Goal: Task Accomplishment & Management: Complete application form

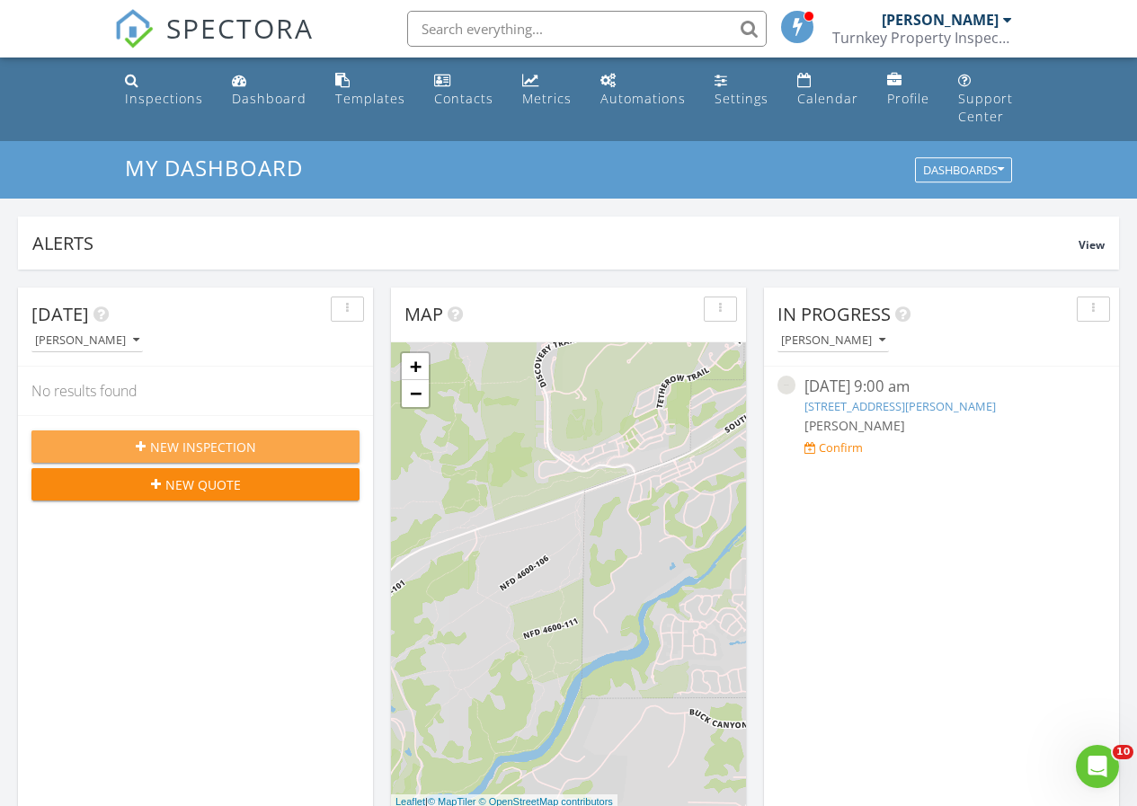
click at [227, 441] on span "New Inspection" at bounding box center [203, 447] width 106 height 19
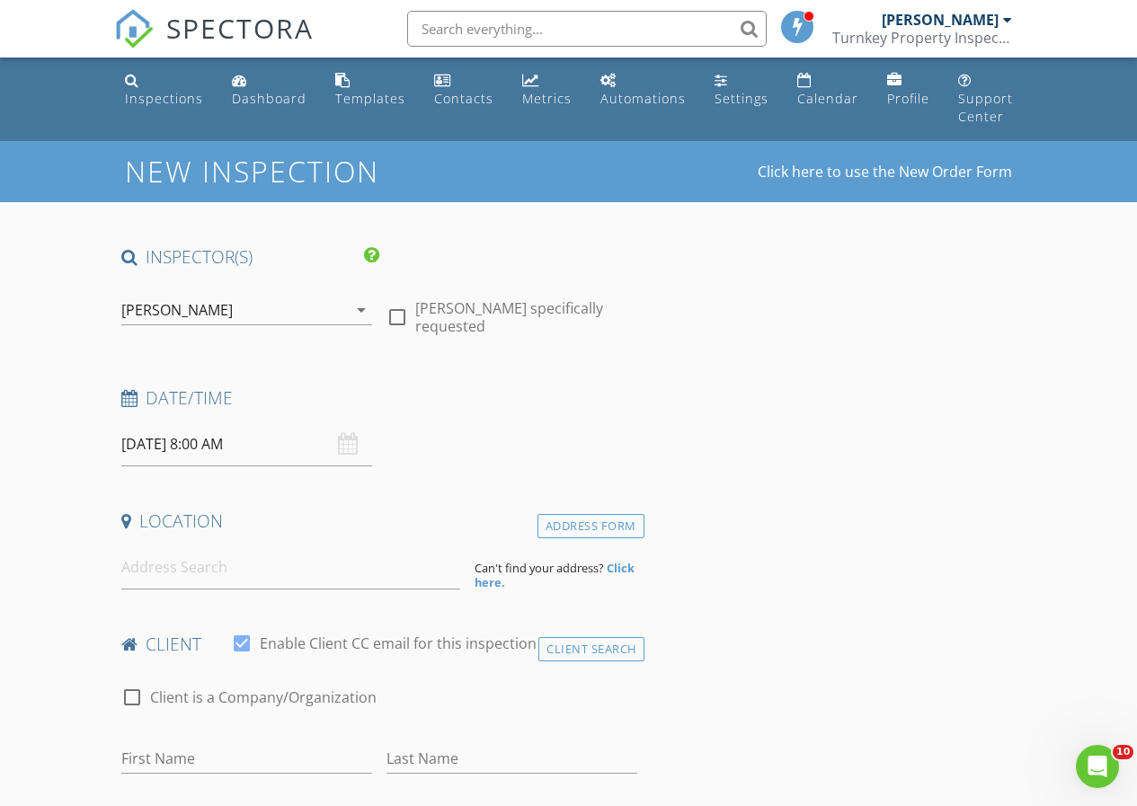
click at [155, 444] on input "08/28/2025 8:00 AM" at bounding box center [246, 444] width 251 height 44
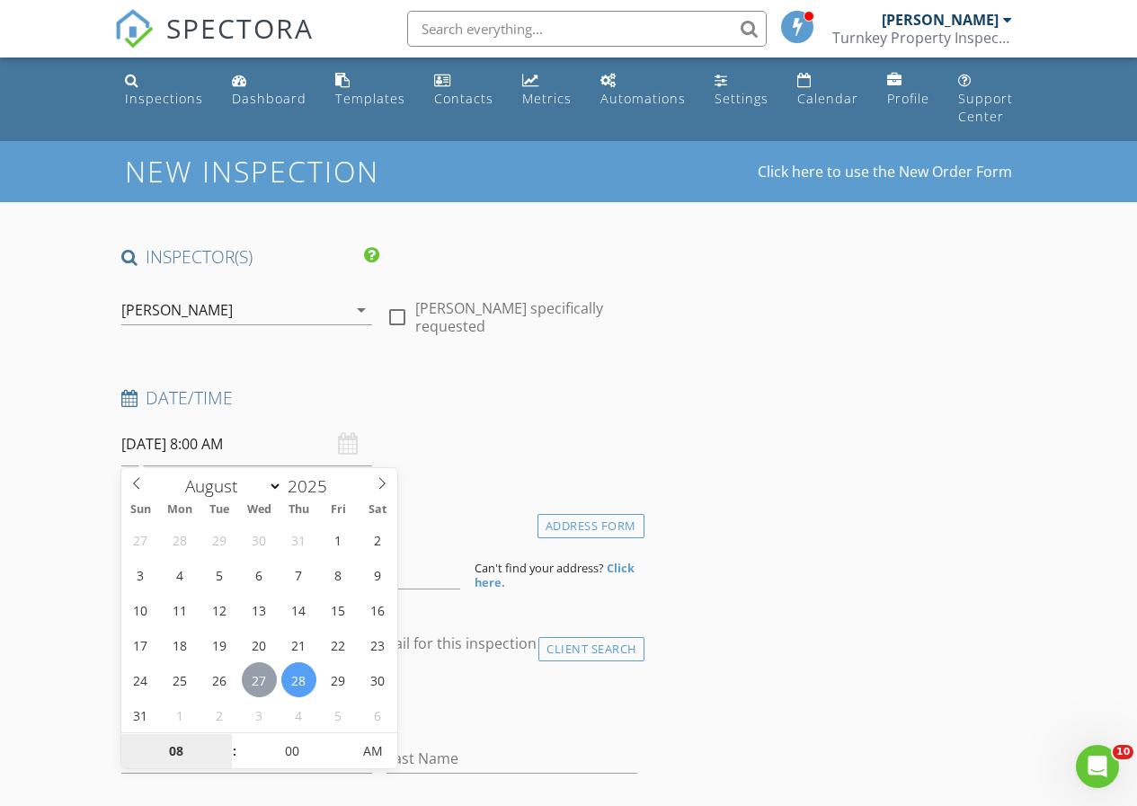
type input "[DATE] 8:00 AM"
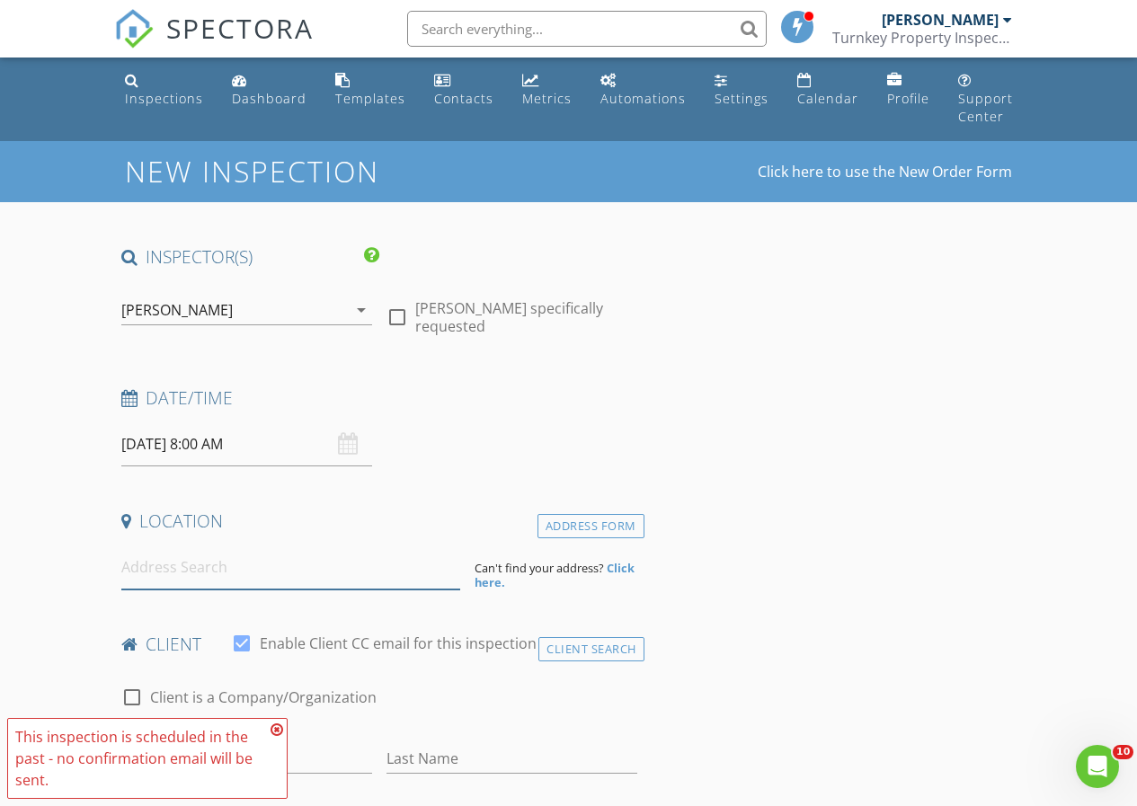
click at [456, 547] on input at bounding box center [291, 568] width 340 height 44
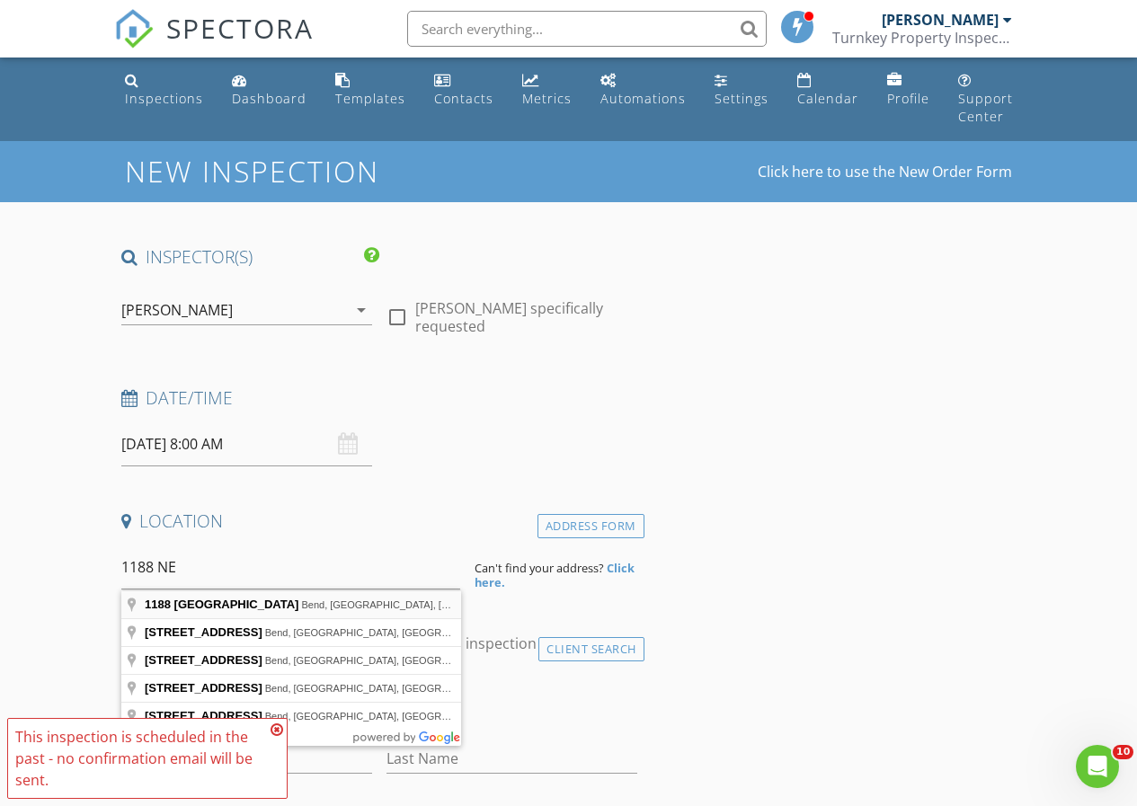
type input "1188 Northeast 27th Street, Bend, OR, USA"
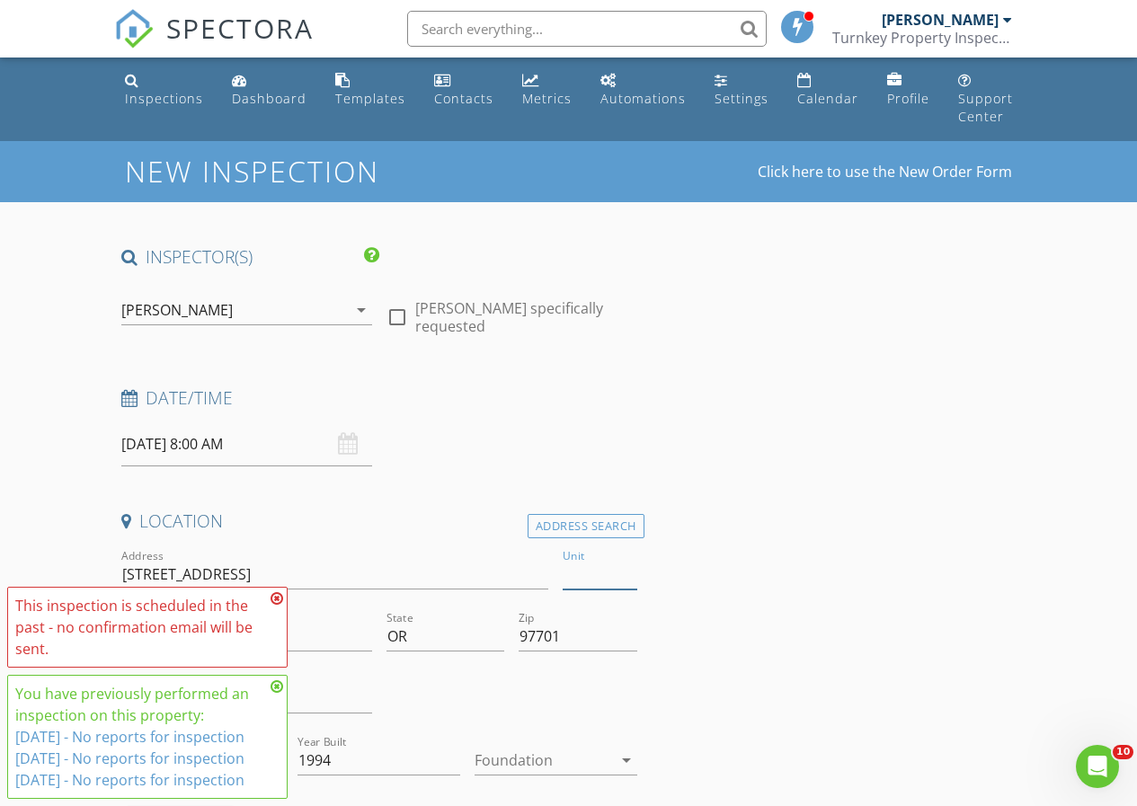
drag, startPoint x: 634, startPoint y: 575, endPoint x: 610, endPoint y: 580, distance: 23.8
click at [633, 575] on input "Unit" at bounding box center [600, 575] width 74 height 30
type input "49"
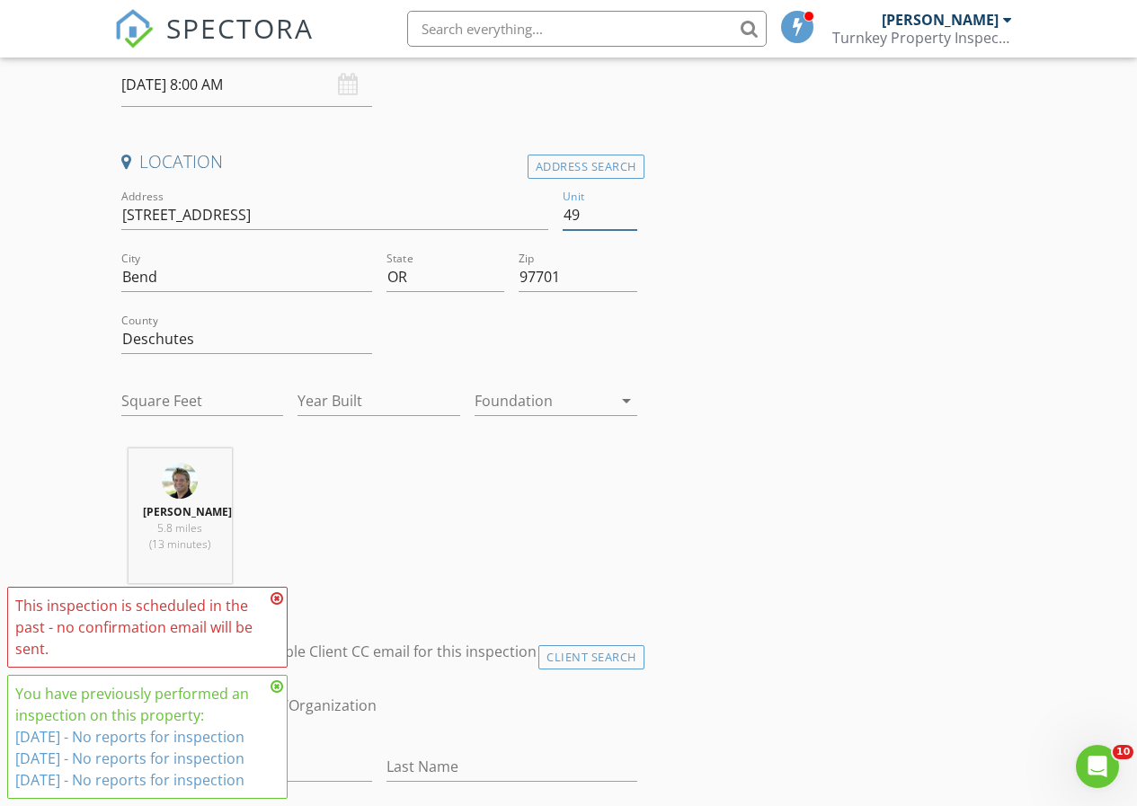
type input "2363"
type input "1994"
type input "49"
click at [282, 599] on icon at bounding box center [277, 598] width 13 height 14
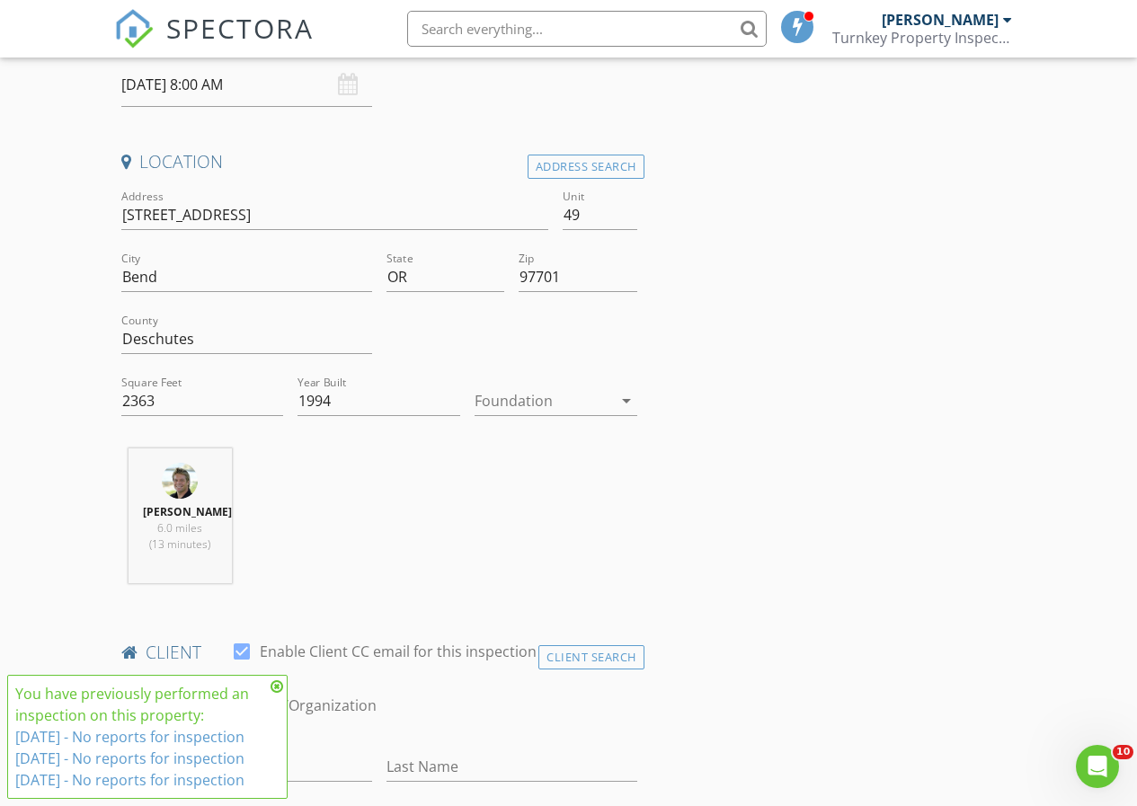
click at [273, 687] on icon at bounding box center [277, 686] width 13 height 14
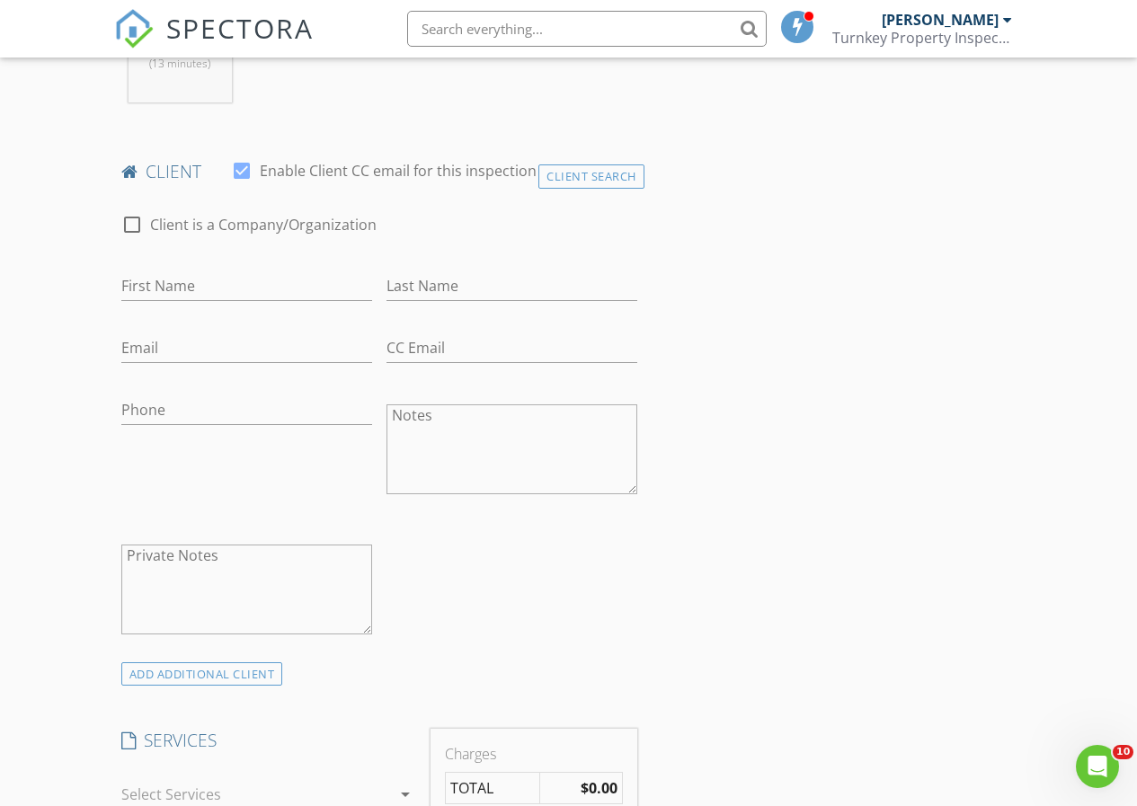
scroll to position [809, 0]
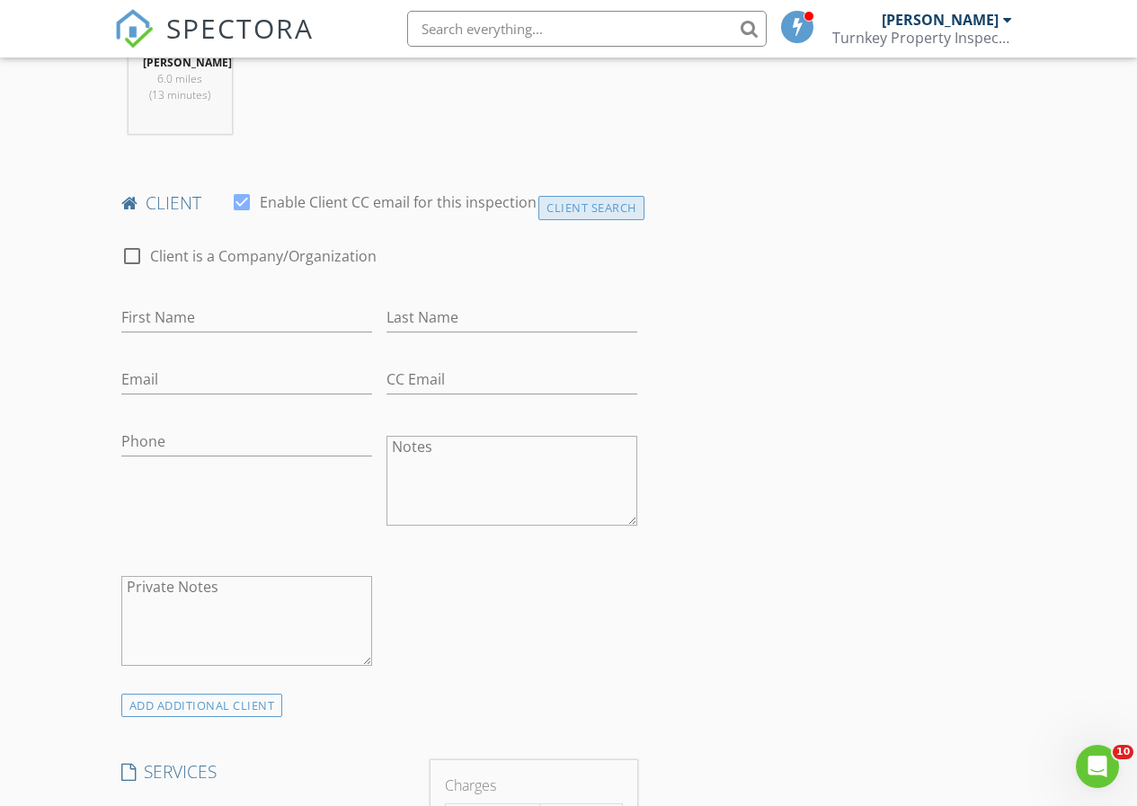
click at [581, 200] on div "Client Search" at bounding box center [591, 208] width 106 height 24
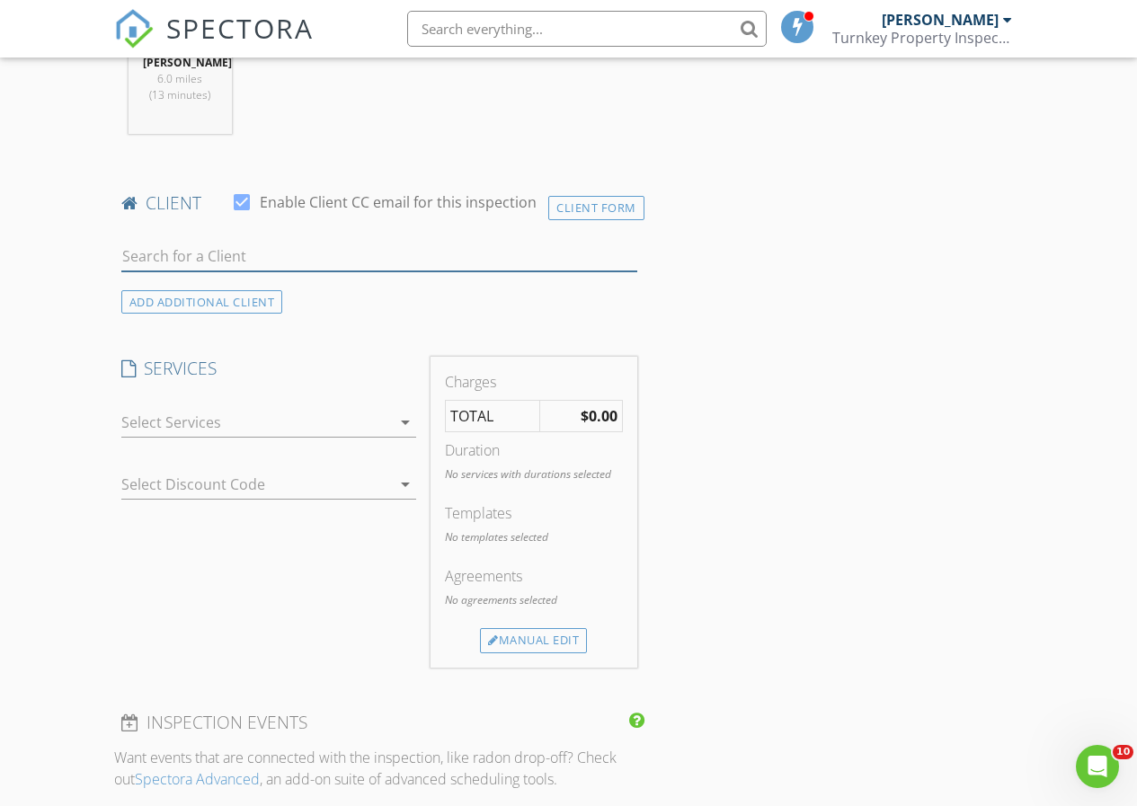
click at [473, 251] on input "text" at bounding box center [379, 257] width 516 height 30
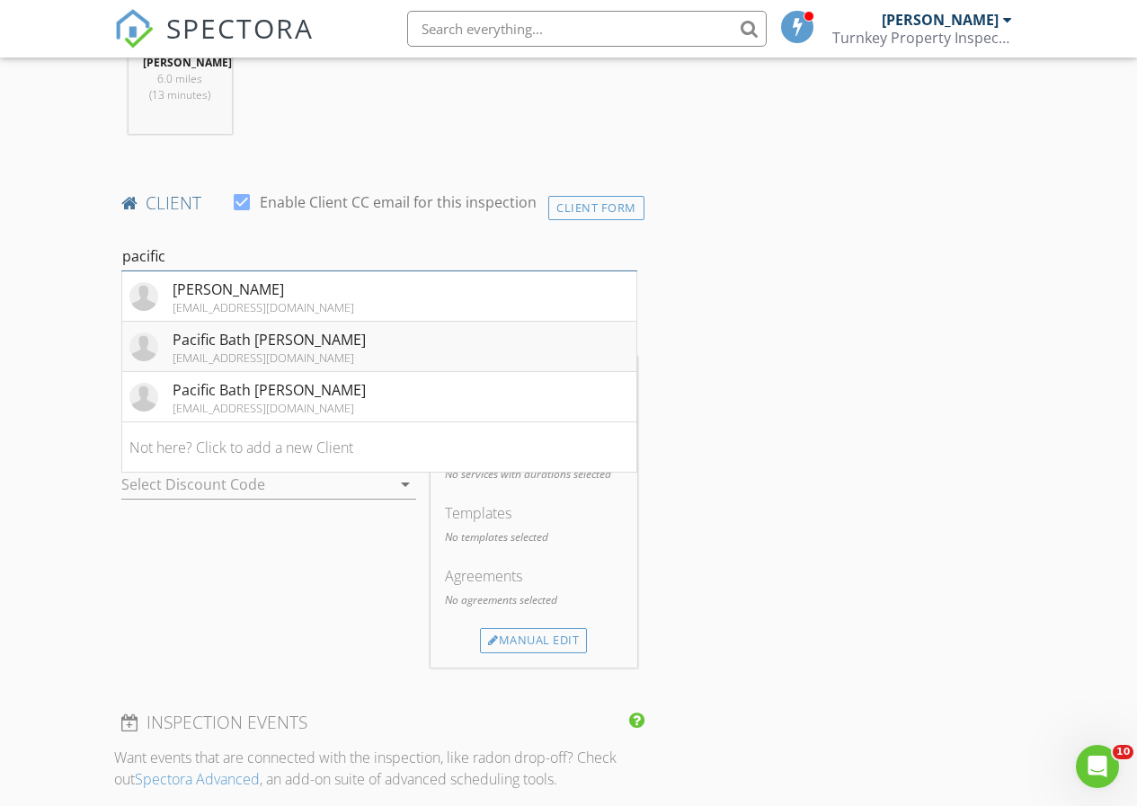
type input "pacific"
click at [302, 337] on div "Pacific Bath [PERSON_NAME]" at bounding box center [269, 340] width 193 height 22
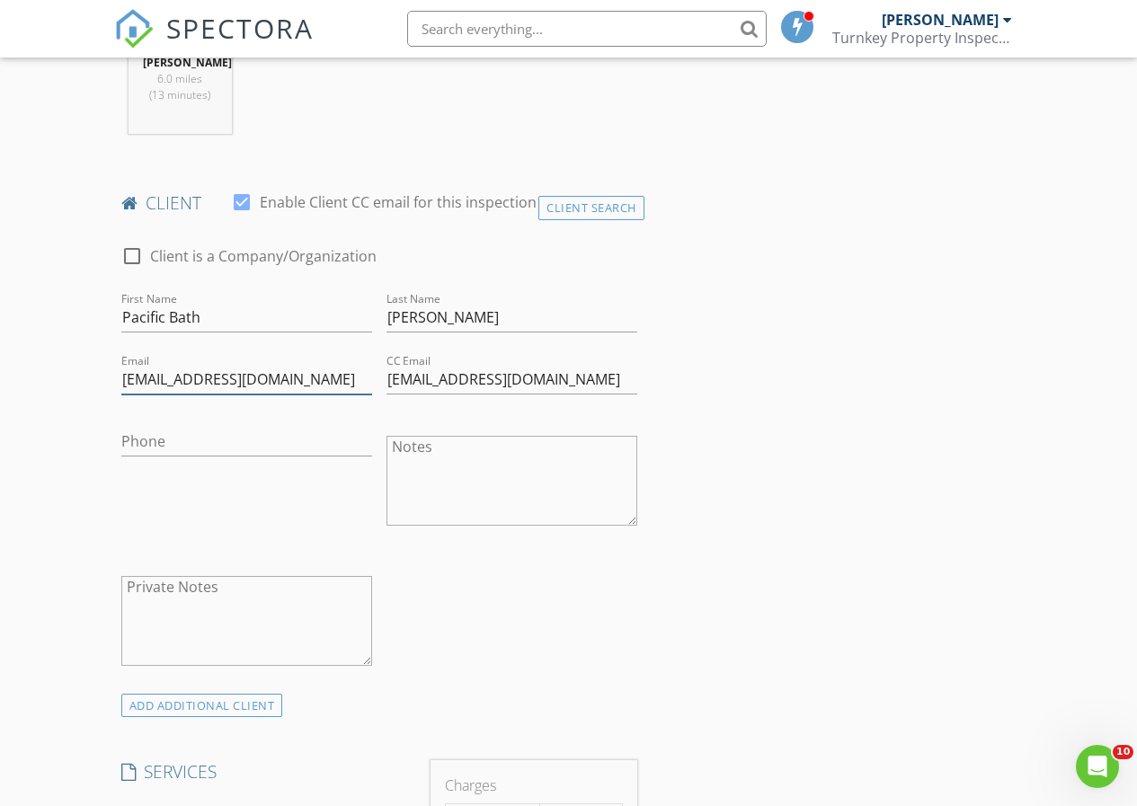
click at [294, 375] on input "vferretti@pacificbath.com" at bounding box center [246, 380] width 251 height 30
drag, startPoint x: 228, startPoint y: 387, endPoint x: 86, endPoint y: 395, distance: 142.2
click at [570, 208] on div "Client Search" at bounding box center [591, 208] width 106 height 24
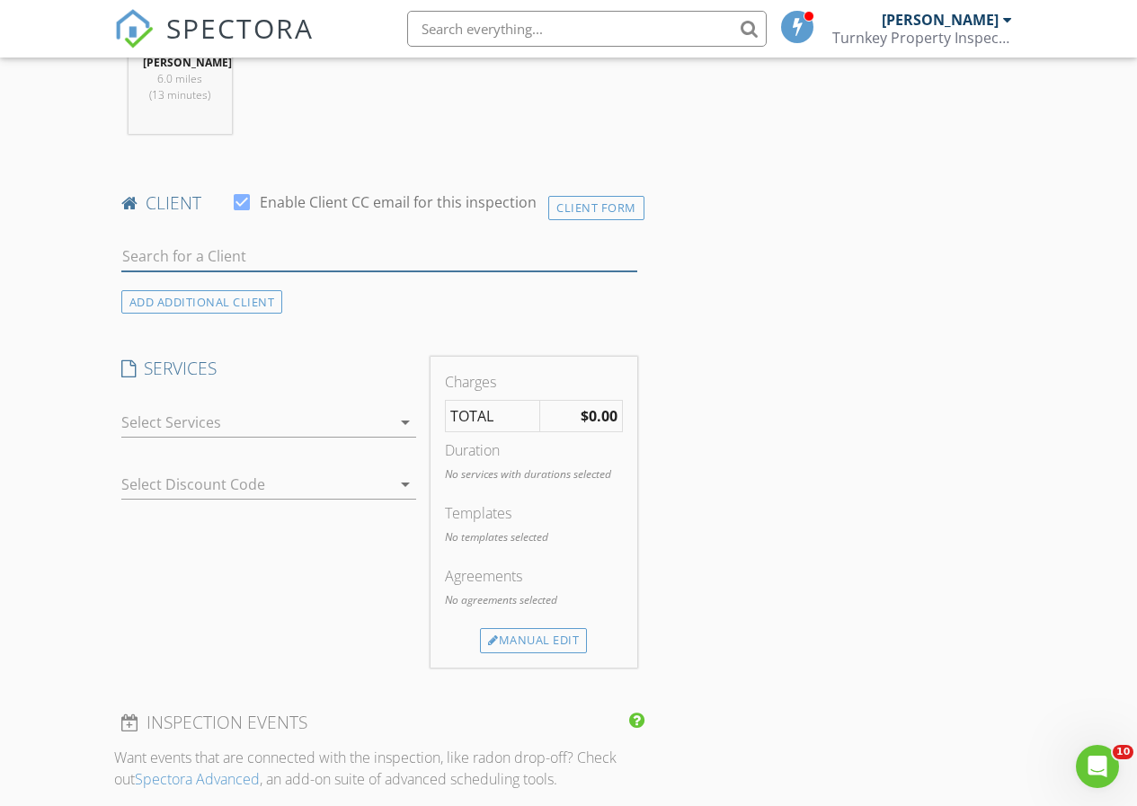
click at [208, 253] on input "text" at bounding box center [379, 257] width 516 height 30
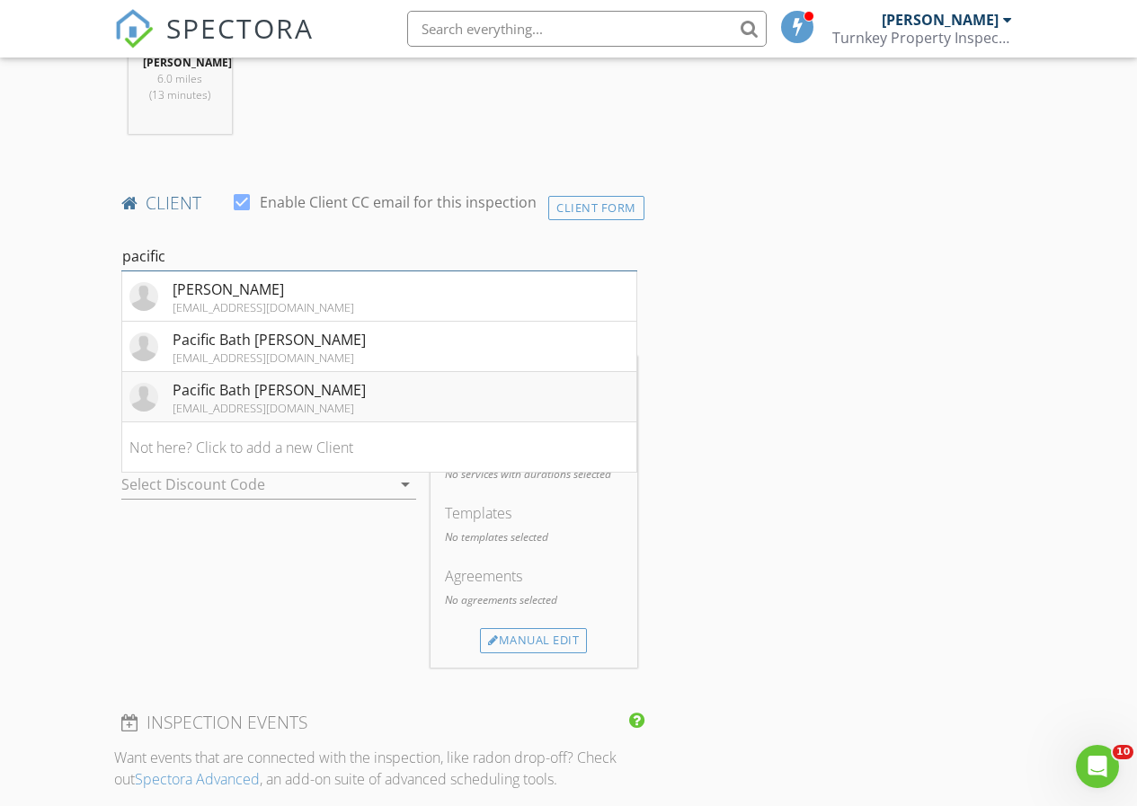
type input "pacific"
click at [279, 395] on div "Pacific Bath [PERSON_NAME]" at bounding box center [269, 390] width 193 height 22
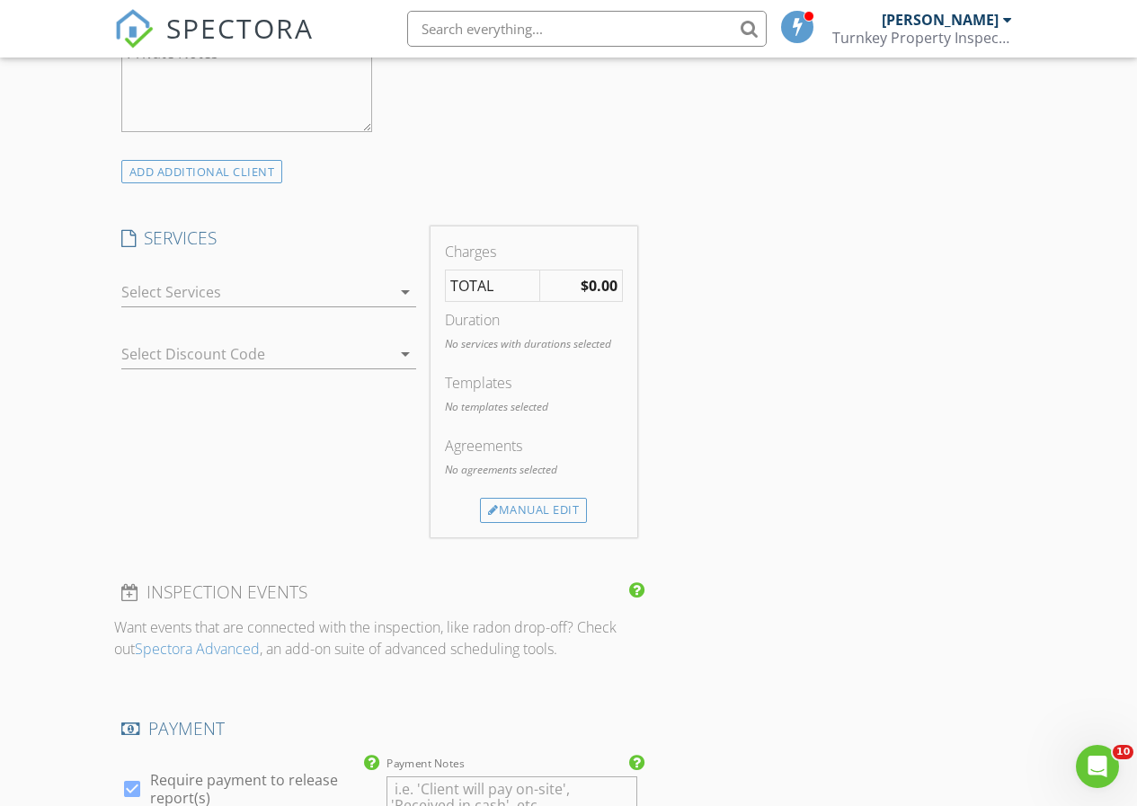
scroll to position [1348, 0]
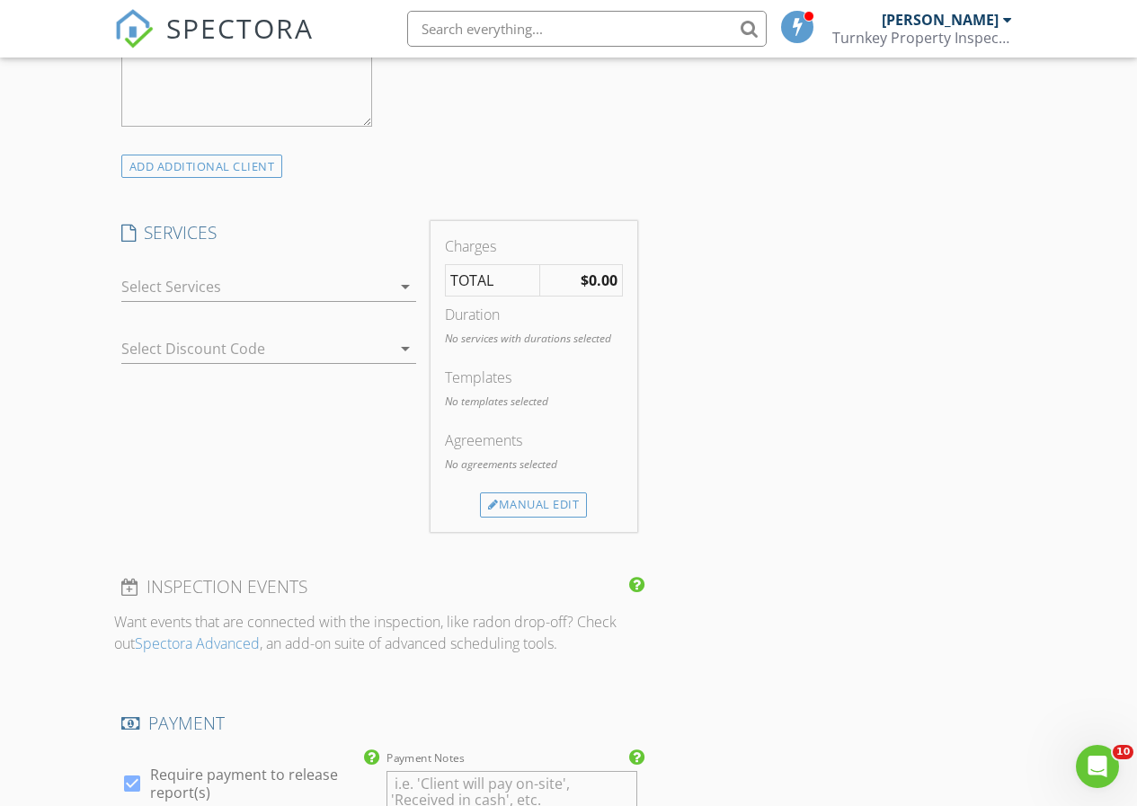
click at [270, 292] on div at bounding box center [256, 286] width 270 height 29
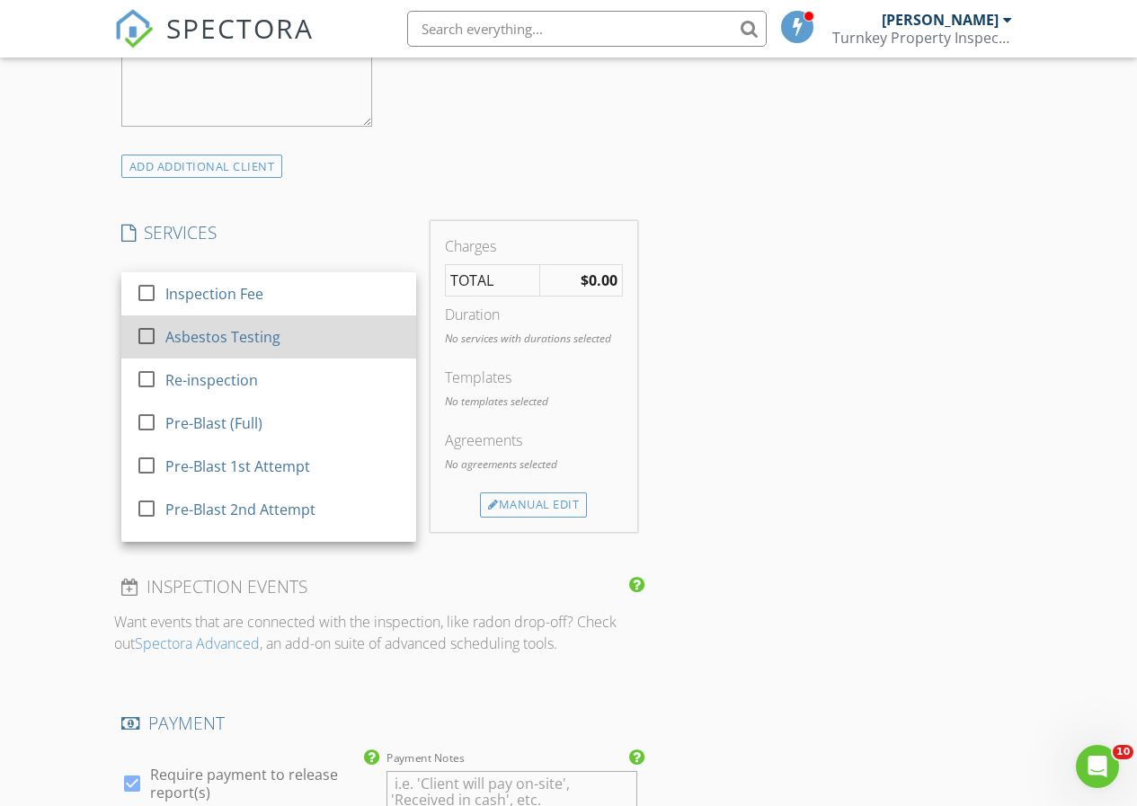
click at [154, 327] on div at bounding box center [146, 335] width 31 height 31
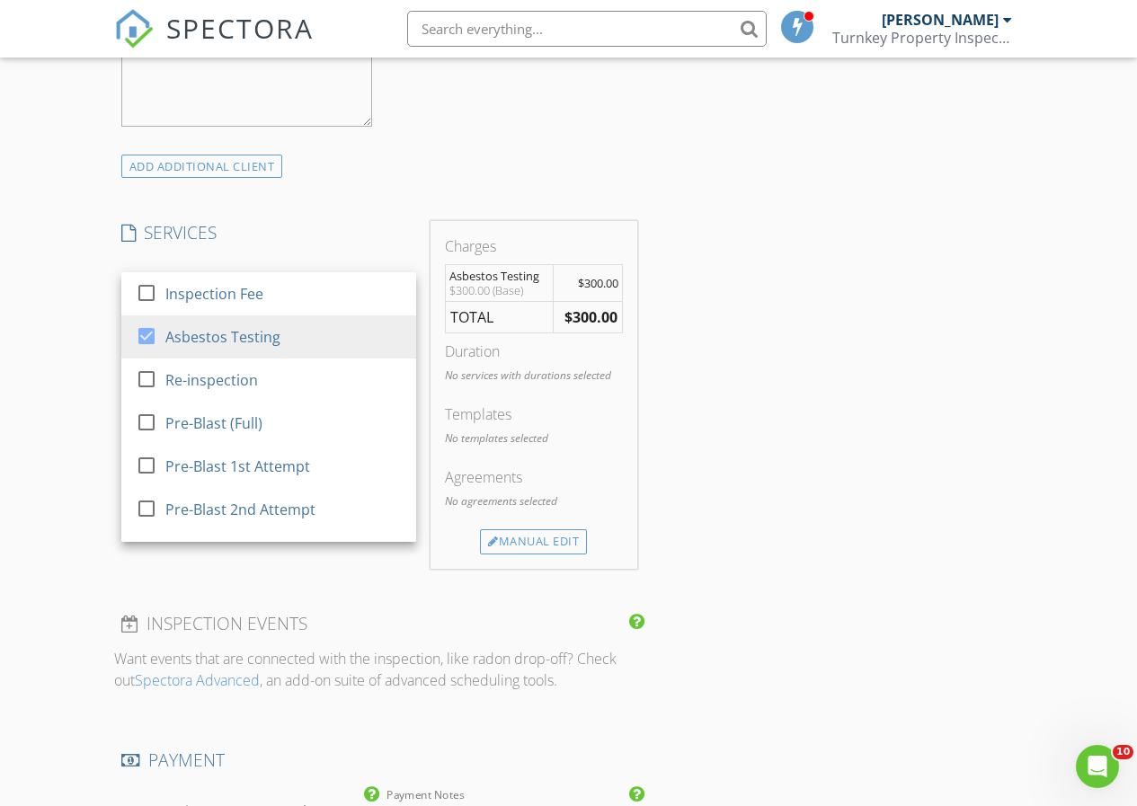
scroll to position [1708, 0]
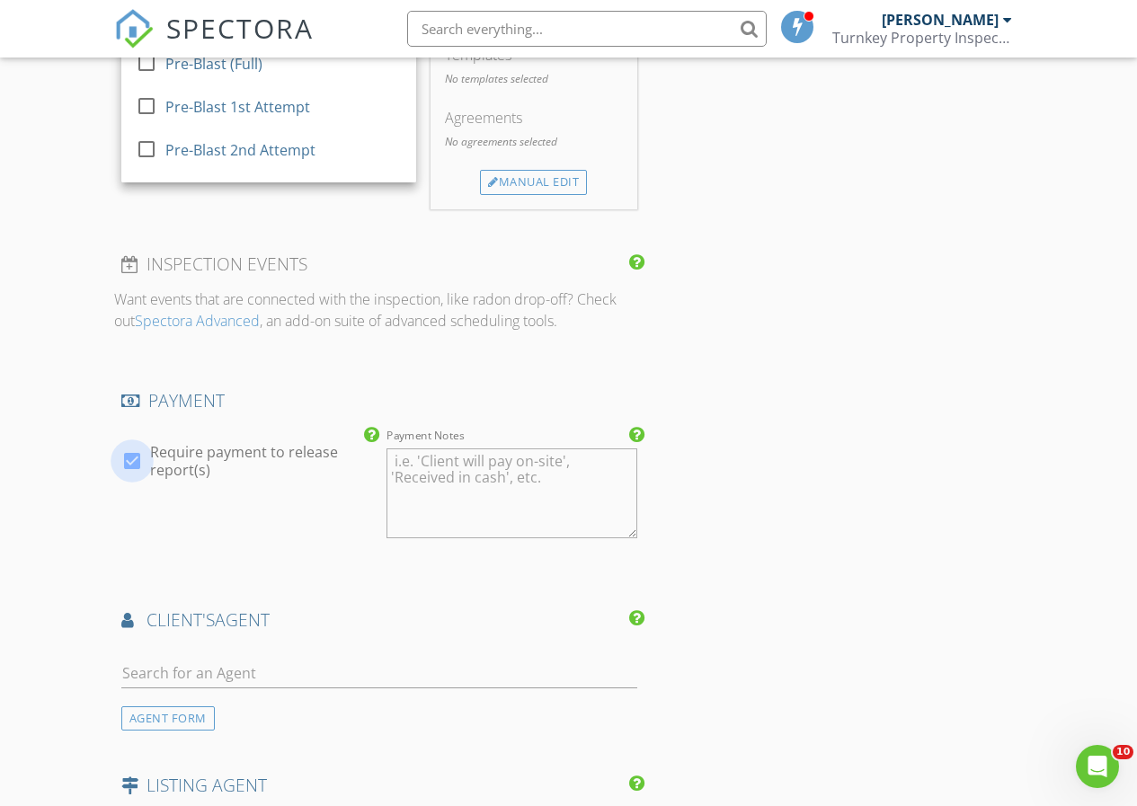
click at [127, 458] on div at bounding box center [132, 461] width 31 height 31
checkbox input "false"
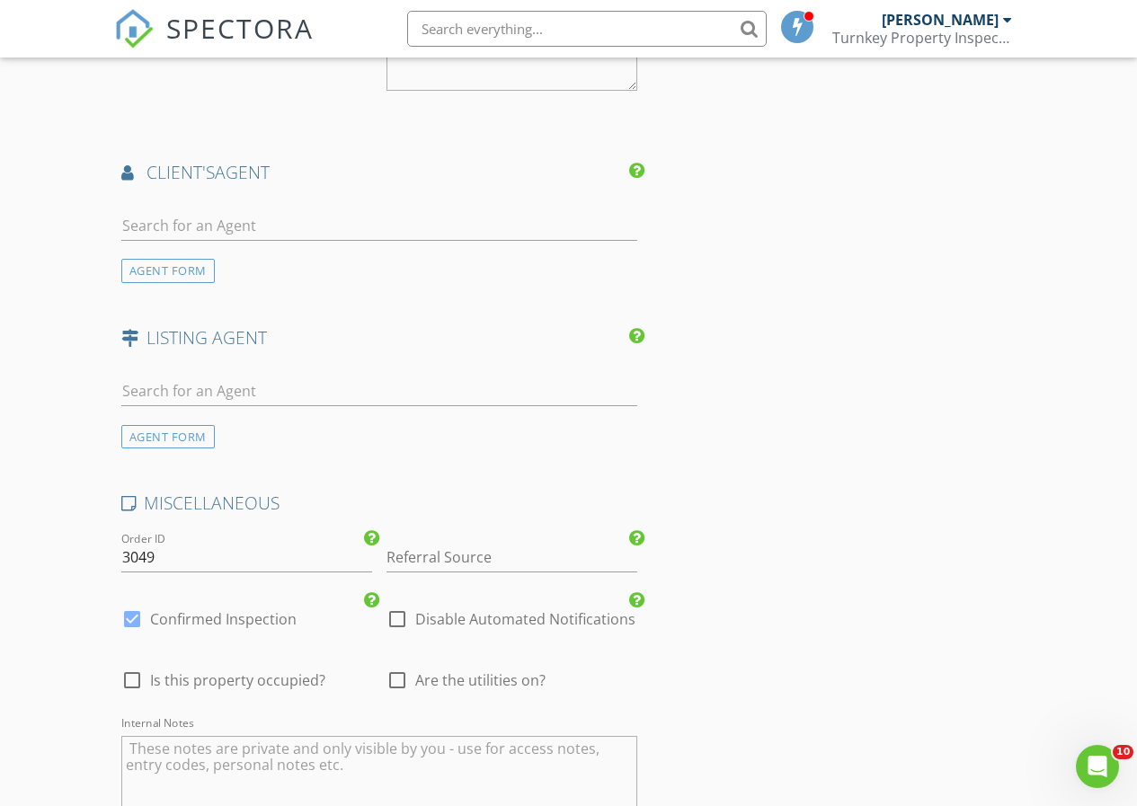
scroll to position [2157, 0]
drag, startPoint x: 395, startPoint y: 615, endPoint x: 453, endPoint y: 605, distance: 58.4
click at [404, 608] on div at bounding box center [397, 617] width 31 height 31
checkbox input "true"
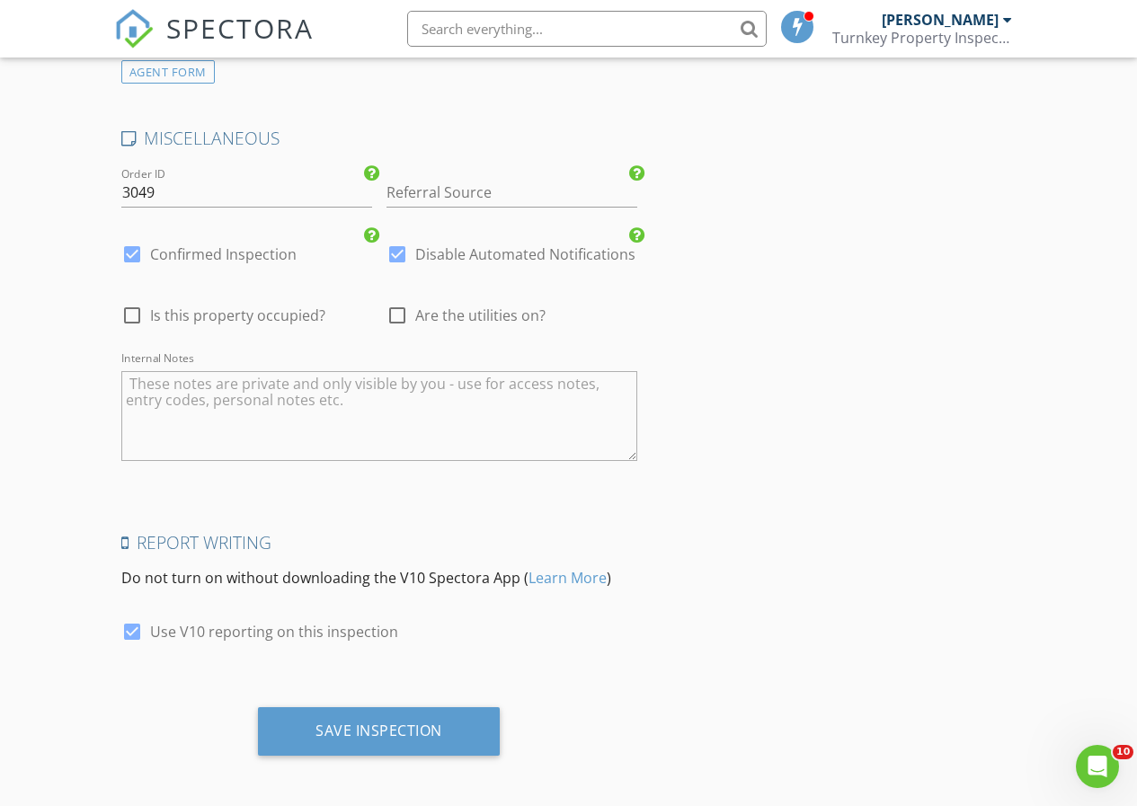
scroll to position [2526, 0]
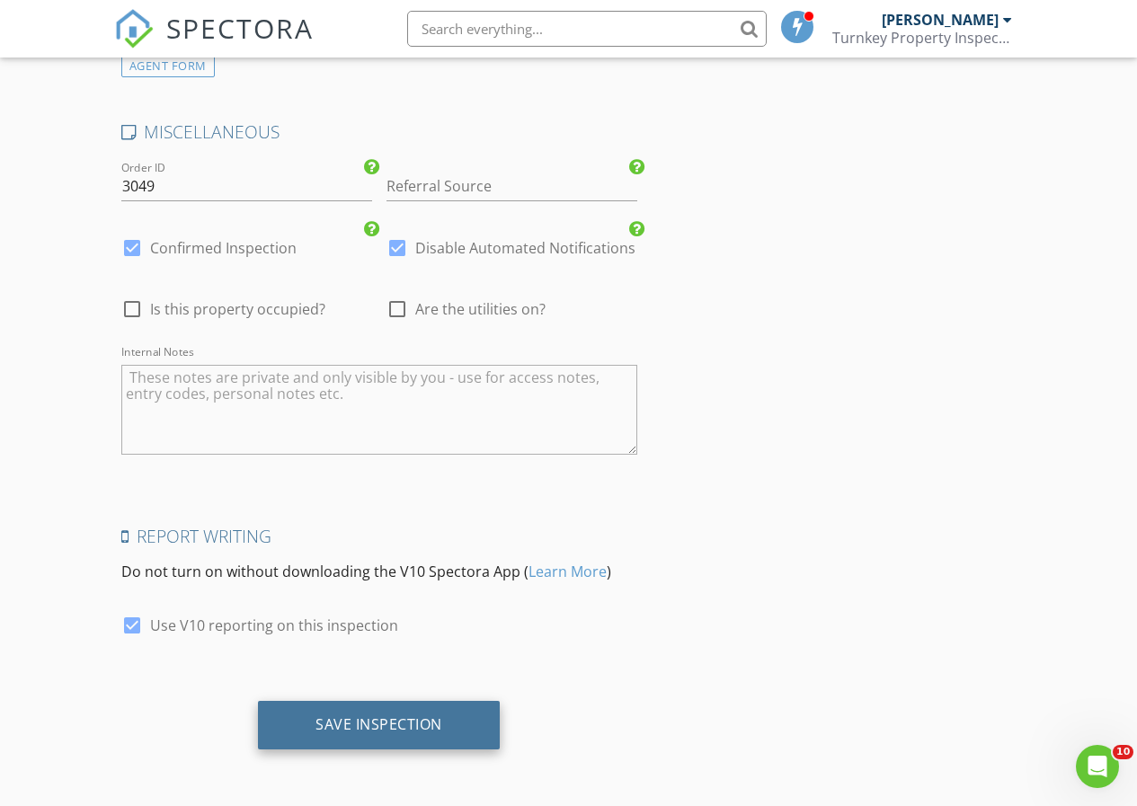
click at [399, 723] on div "Save Inspection" at bounding box center [378, 724] width 127 height 18
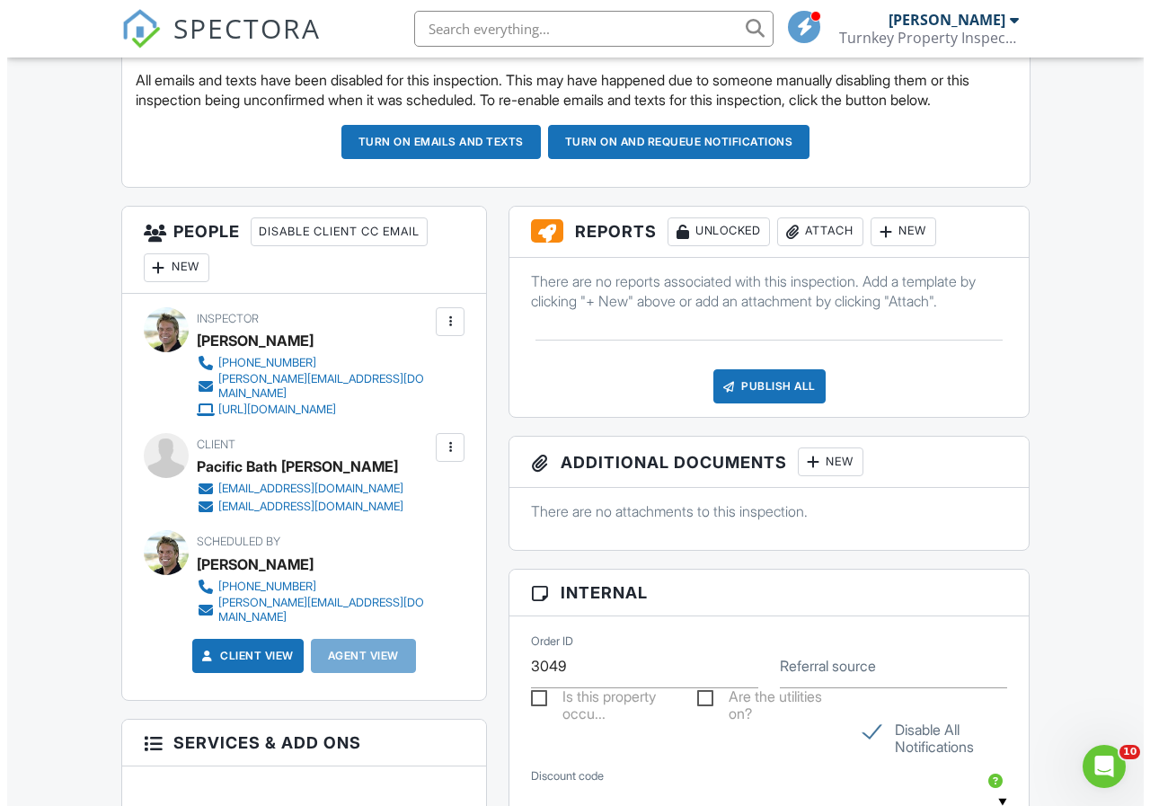
scroll to position [539, 0]
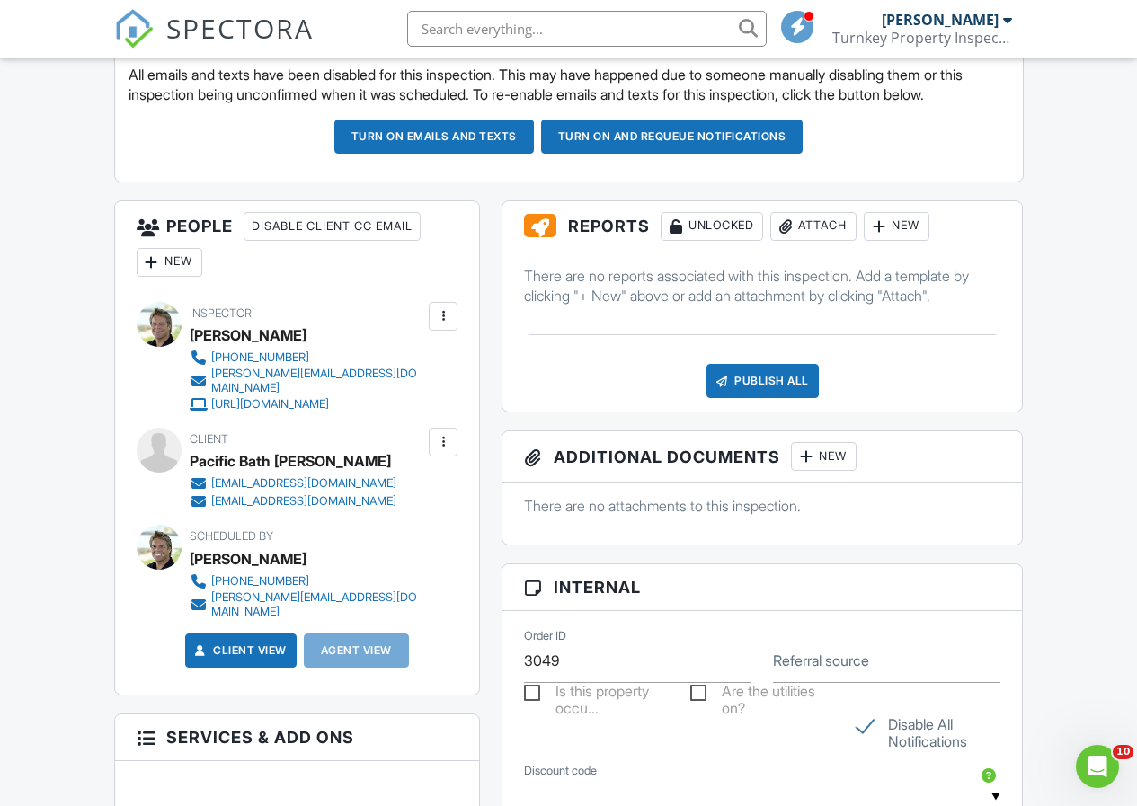
click at [830, 241] on div "Attach" at bounding box center [813, 226] width 86 height 29
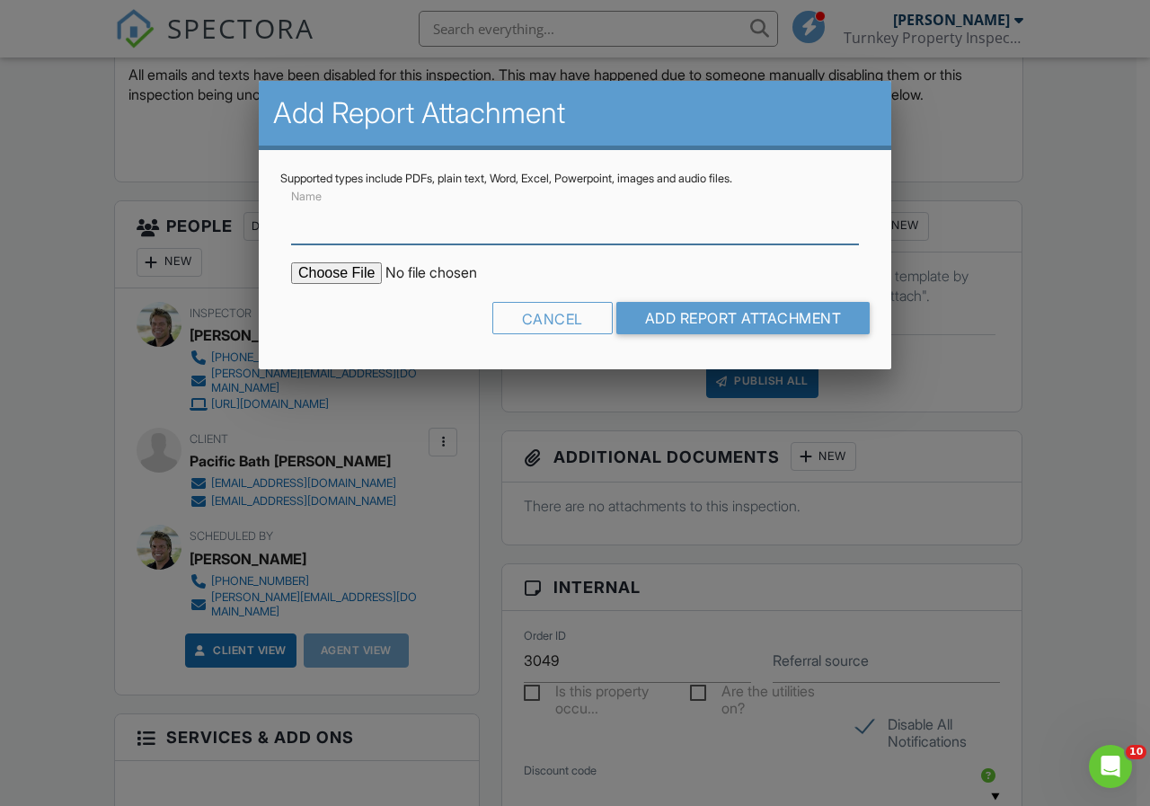
paste input "[STREET_ADDRESS] ([PERSON_NAME])"
type input "[STREET_ADDRESS] ([PERSON_NAME])"
click at [340, 275] on input "file" at bounding box center [444, 273] width 306 height 22
type input "C:\fakepath\1188 NE 27th St. #49 (Hart).pdf"
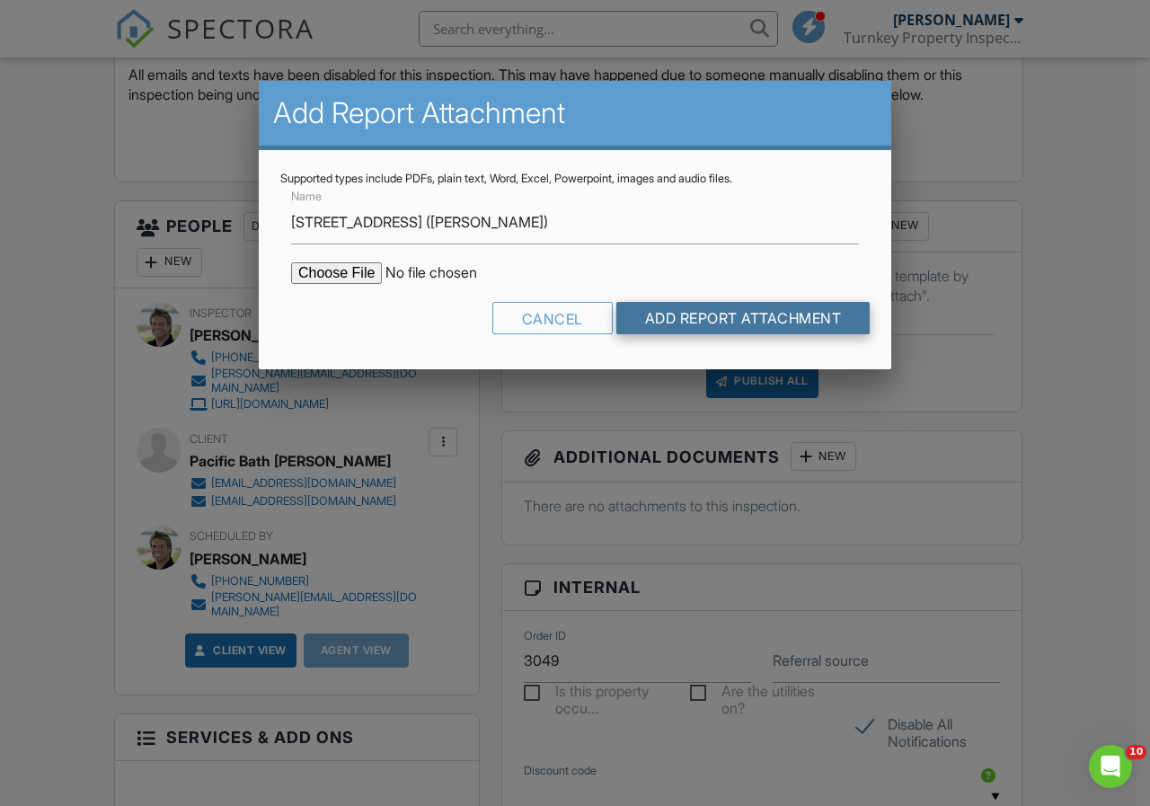
click at [715, 322] on input "Add Report Attachment" at bounding box center [743, 318] width 254 height 32
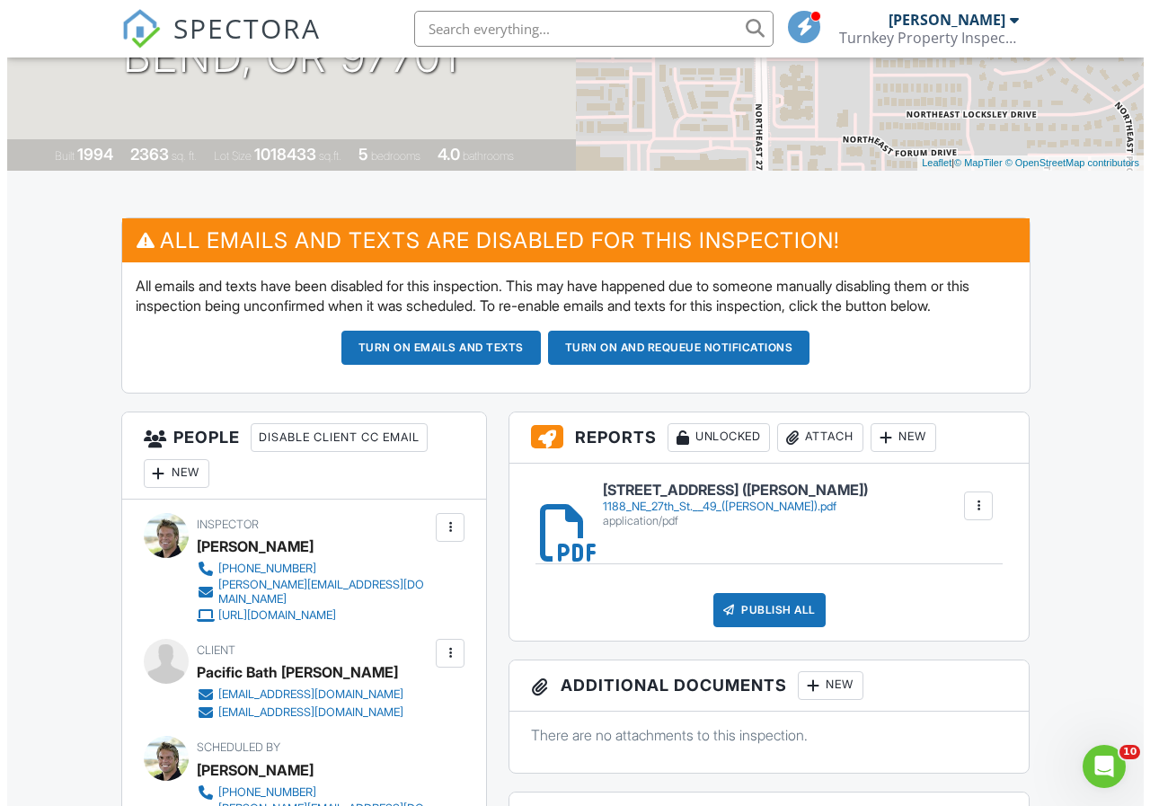
scroll to position [359, 0]
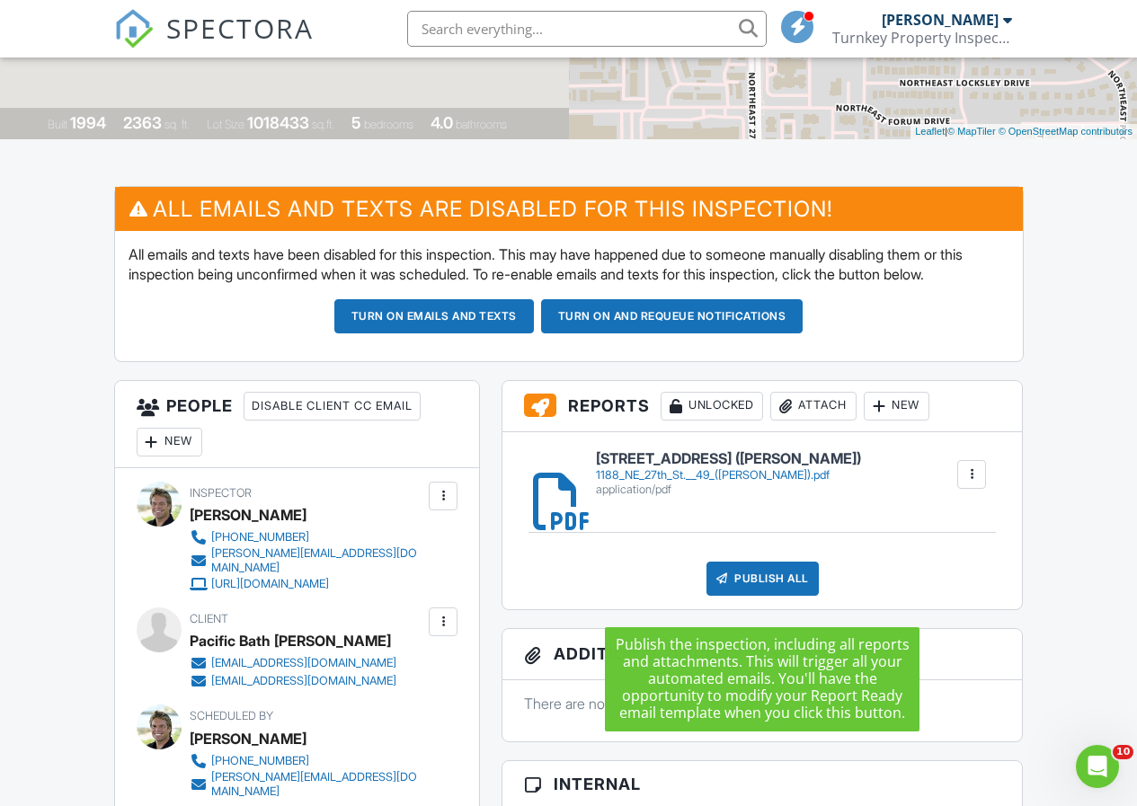
click at [753, 583] on div "Publish All" at bounding box center [762, 579] width 112 height 34
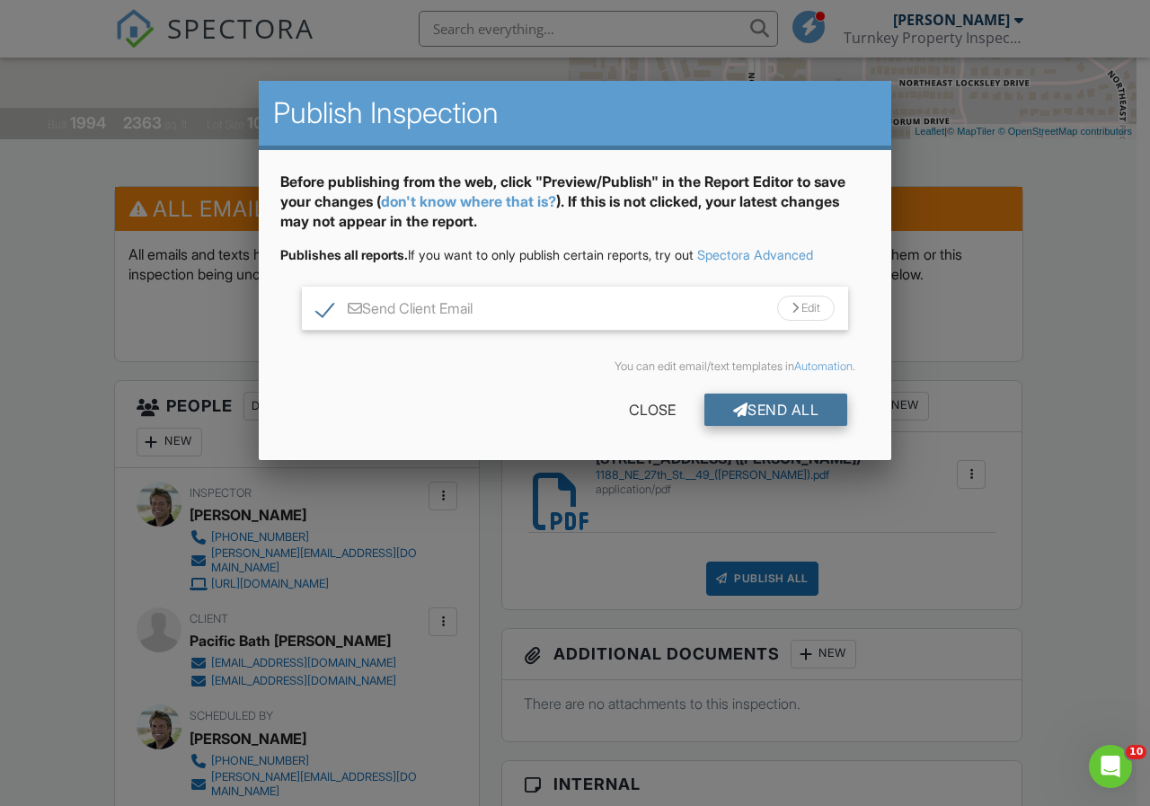
click at [775, 397] on div "Send All" at bounding box center [777, 410] width 144 height 32
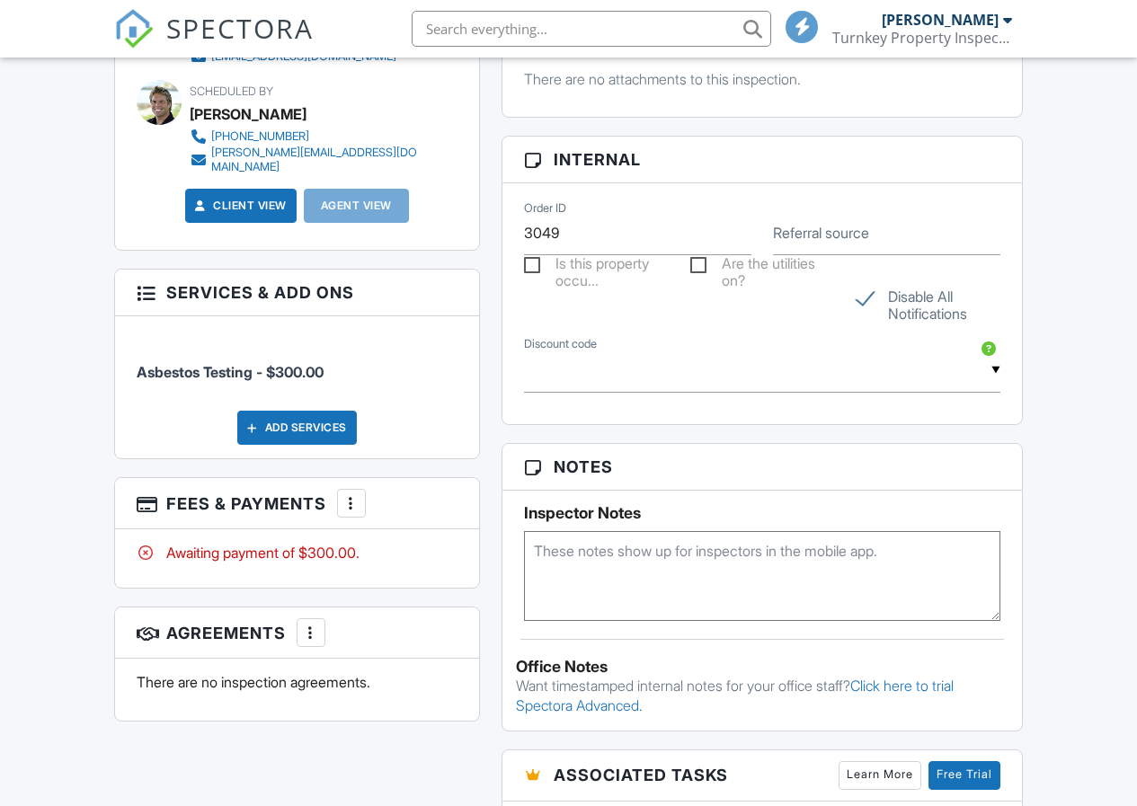
scroll to position [989, 0]
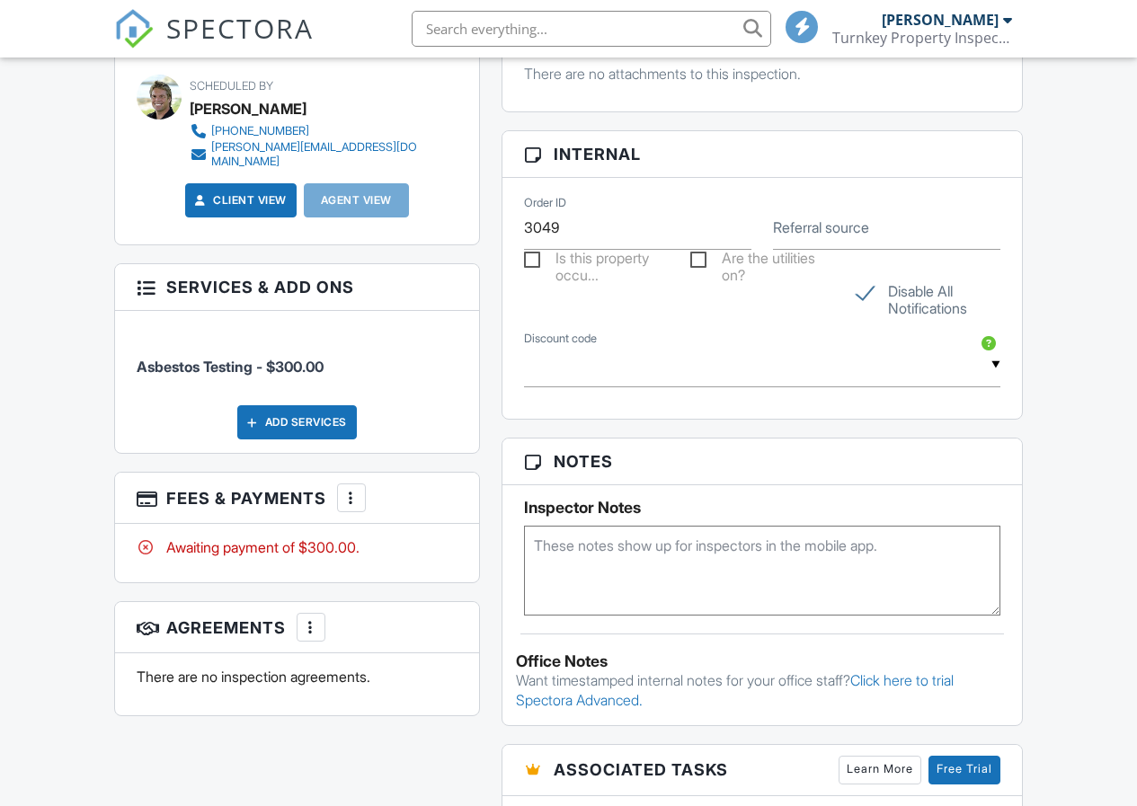
click at [354, 490] on div at bounding box center [351, 498] width 18 height 18
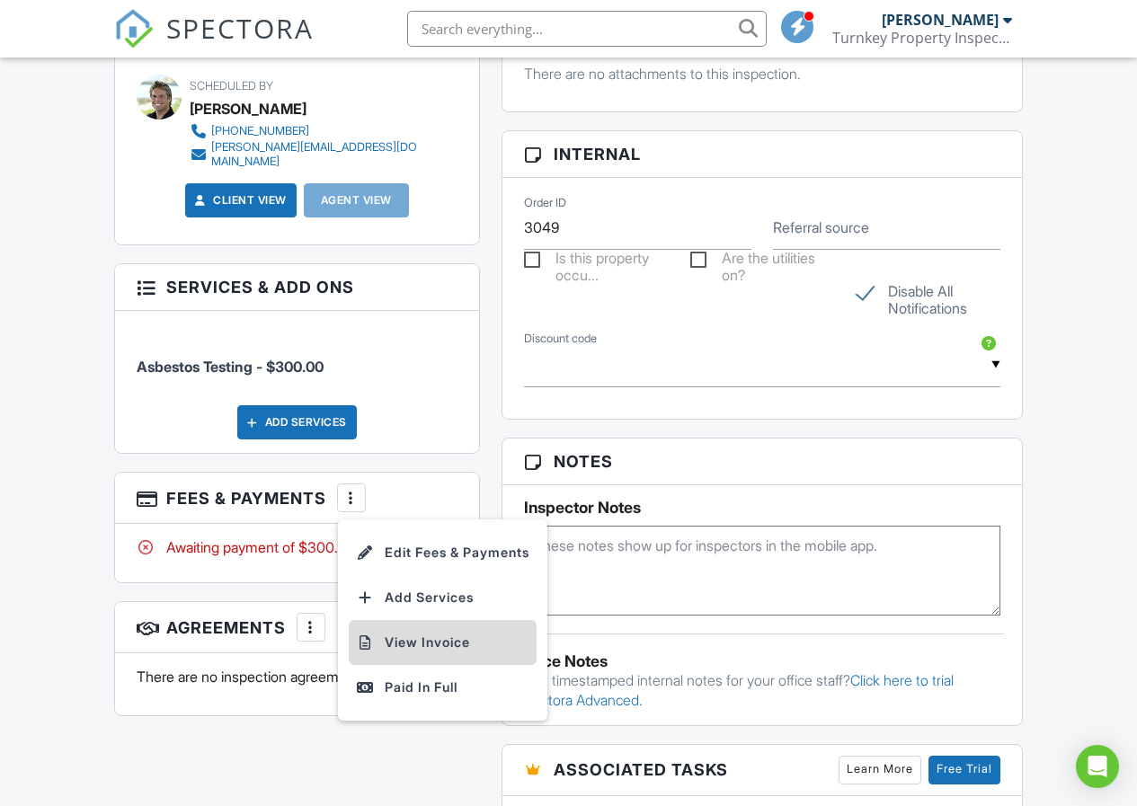
click at [420, 641] on li "View Invoice" at bounding box center [443, 642] width 188 height 45
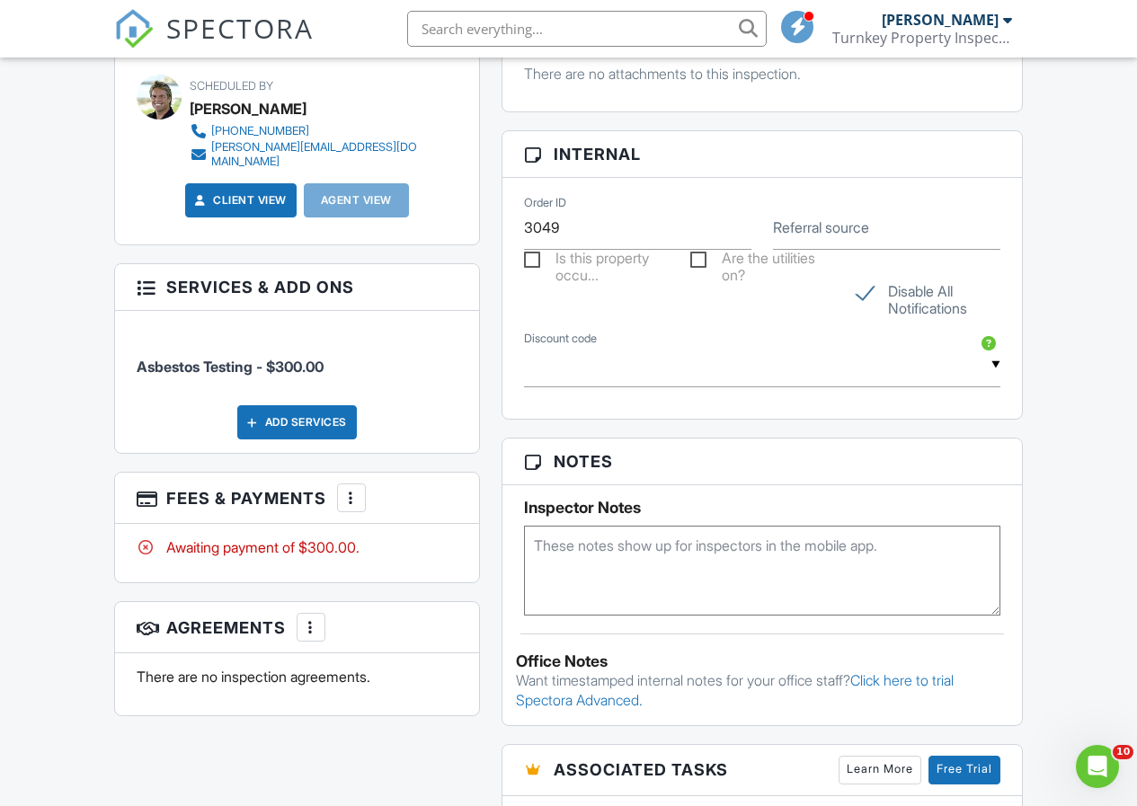
scroll to position [0, 0]
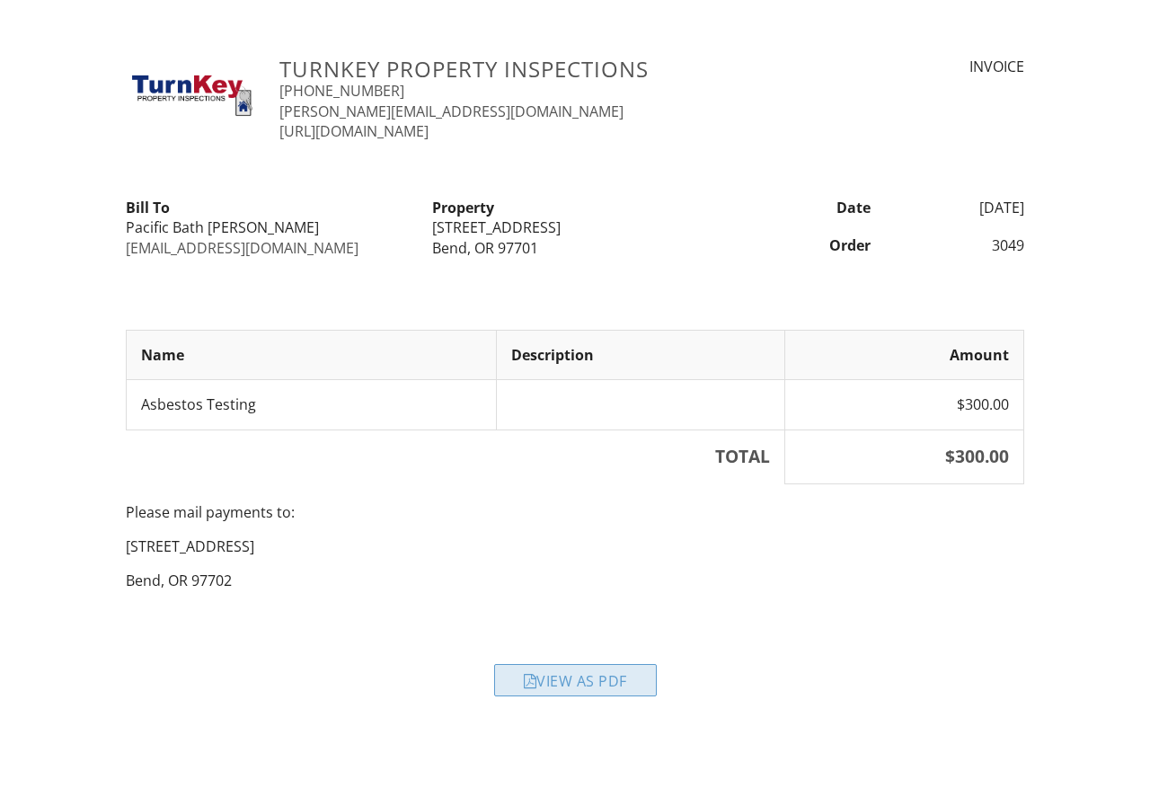
click at [625, 679] on div "View as PDF" at bounding box center [575, 680] width 163 height 32
